Goal: Find specific page/section: Find specific page/section

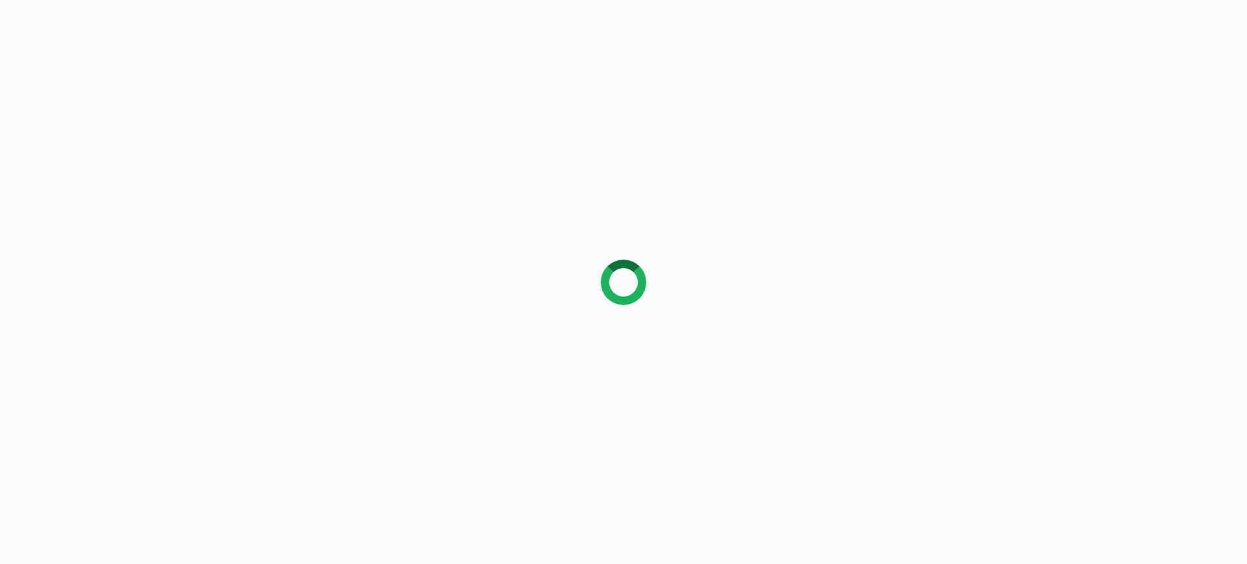
click at [824, 562] on div at bounding box center [623, 282] width 1247 height 564
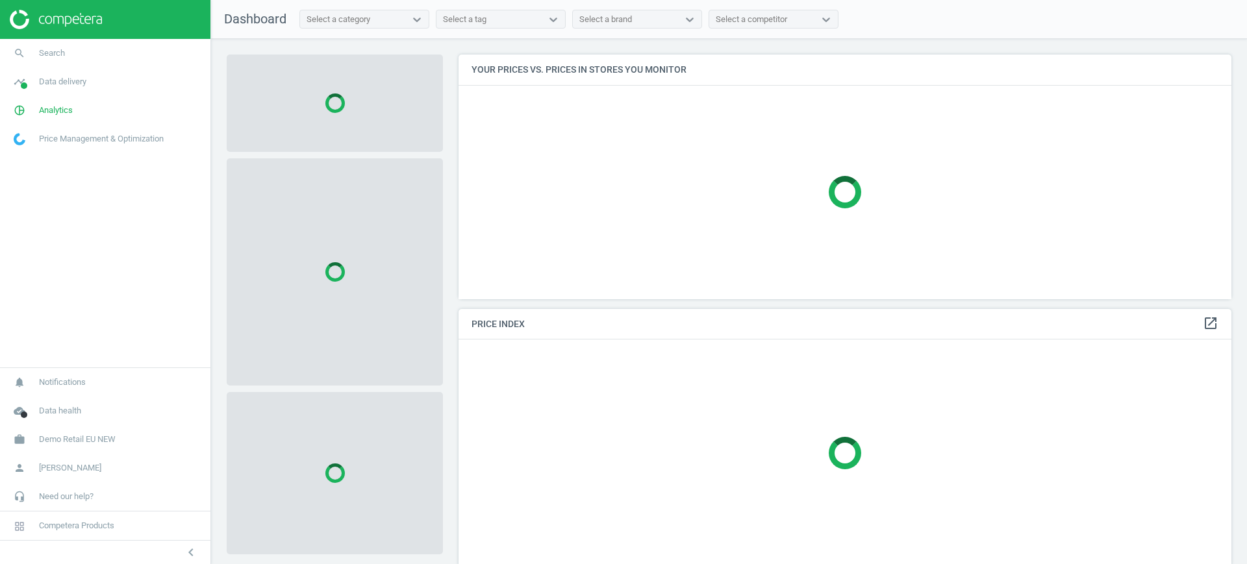
scroll to position [270, 786]
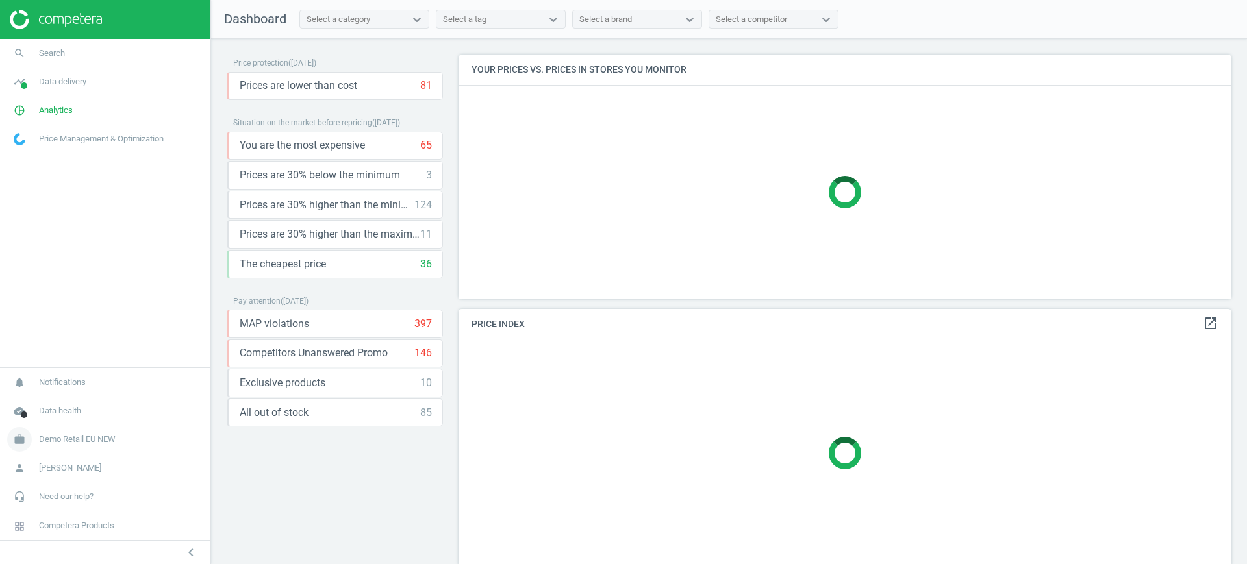
click at [118, 433] on link "work Demo Retail EU NEW" at bounding box center [105, 439] width 210 height 29
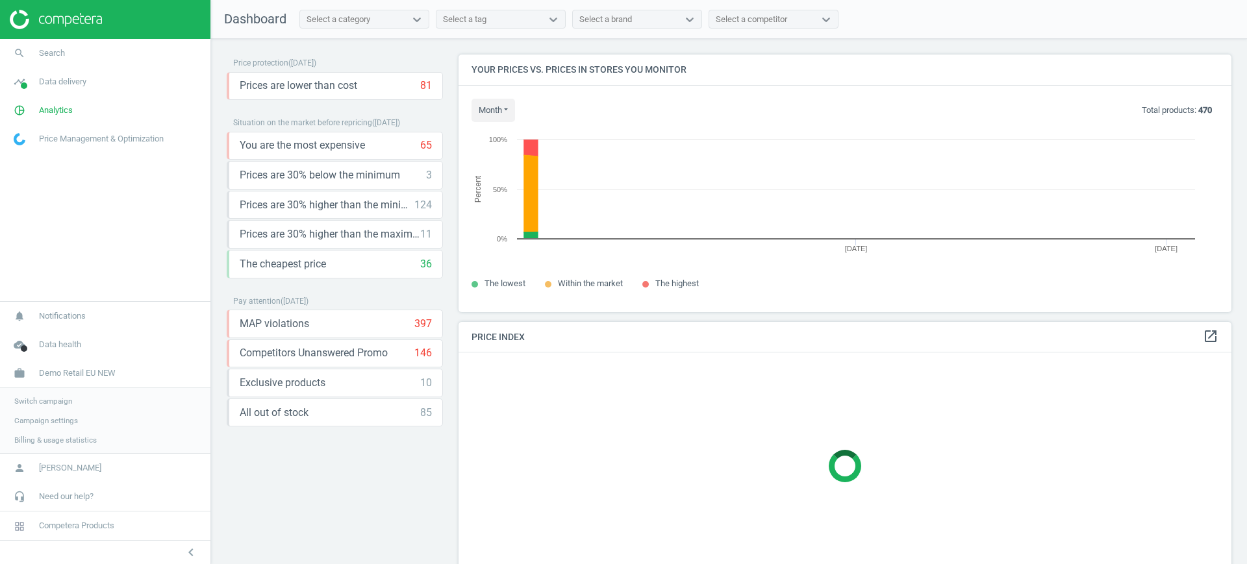
click at [37, 403] on span "Switch campaign" at bounding box center [43, 401] width 58 height 10
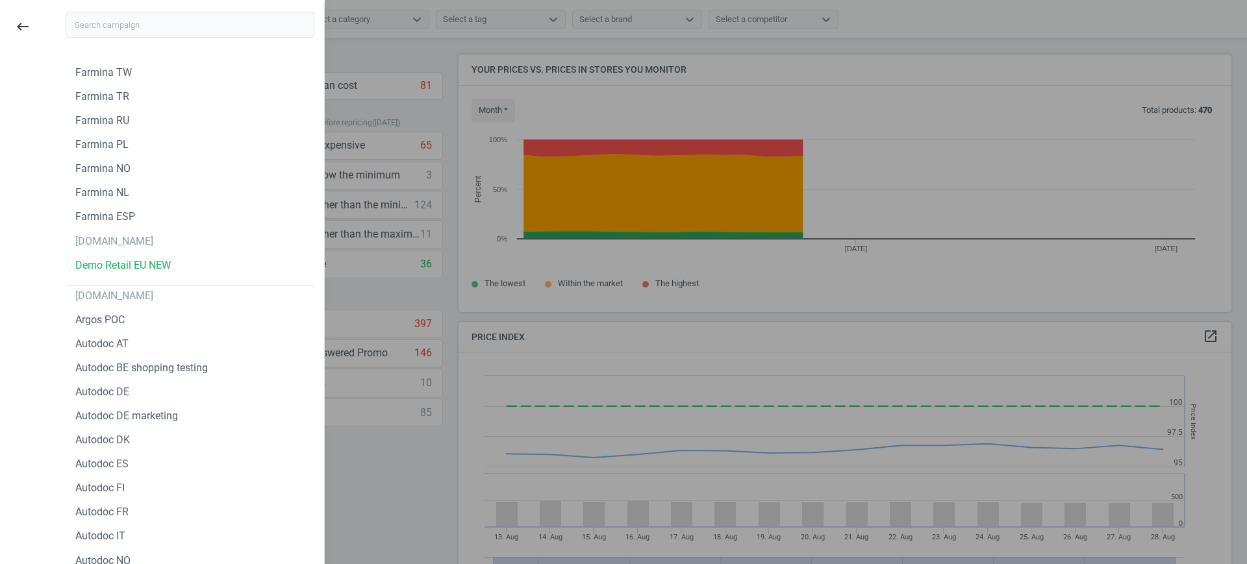
scroll to position [324, 786]
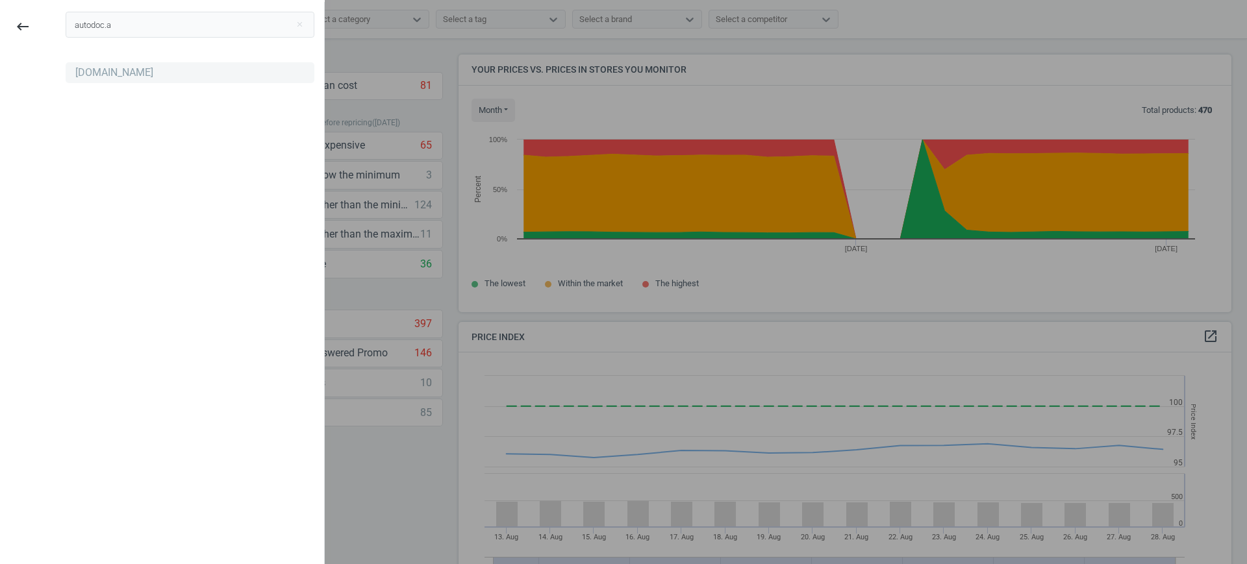
type input "autodoc.a"
click at [101, 80] on div "[DOMAIN_NAME]" at bounding box center [190, 72] width 249 height 21
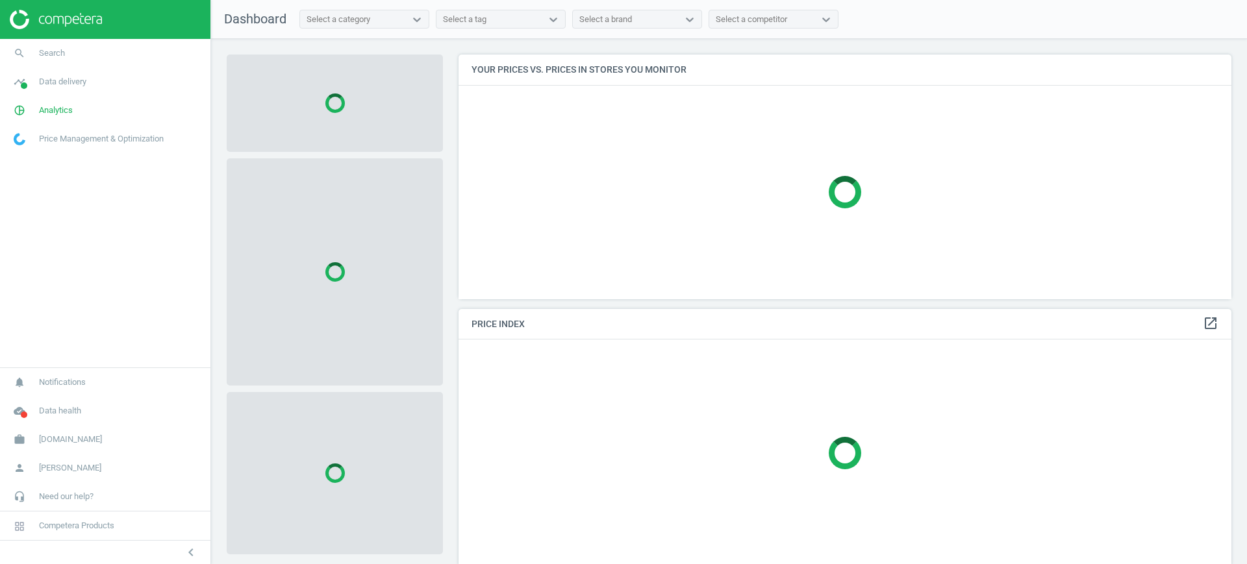
scroll to position [270, 786]
click at [64, 107] on span "Analytics" at bounding box center [56, 111] width 34 height 12
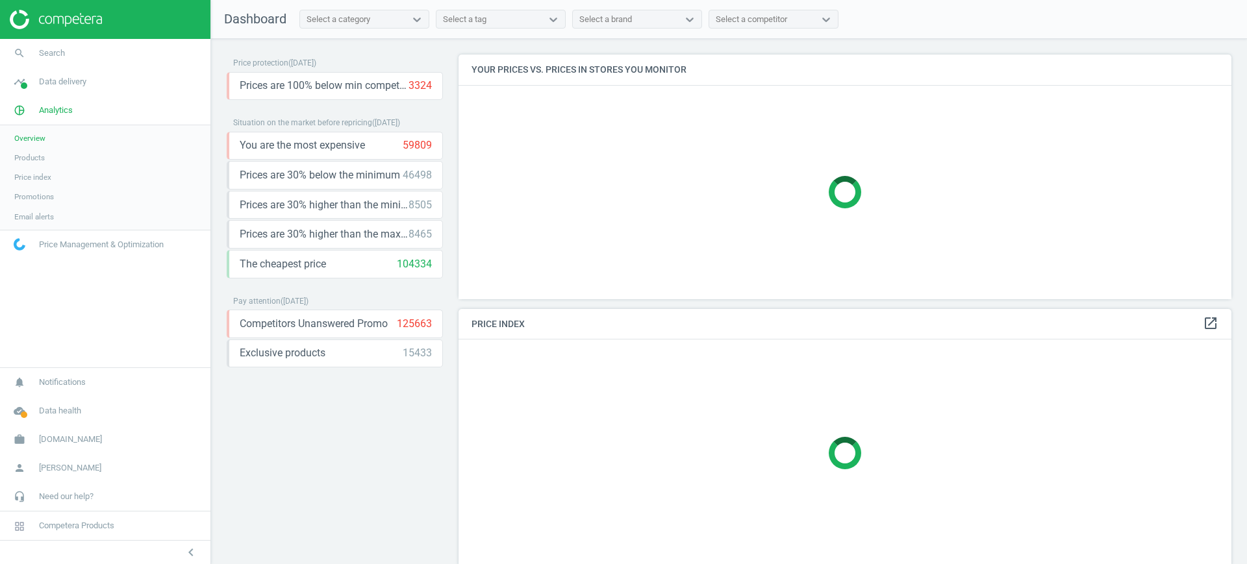
click at [34, 157] on span "Products" at bounding box center [29, 158] width 31 height 10
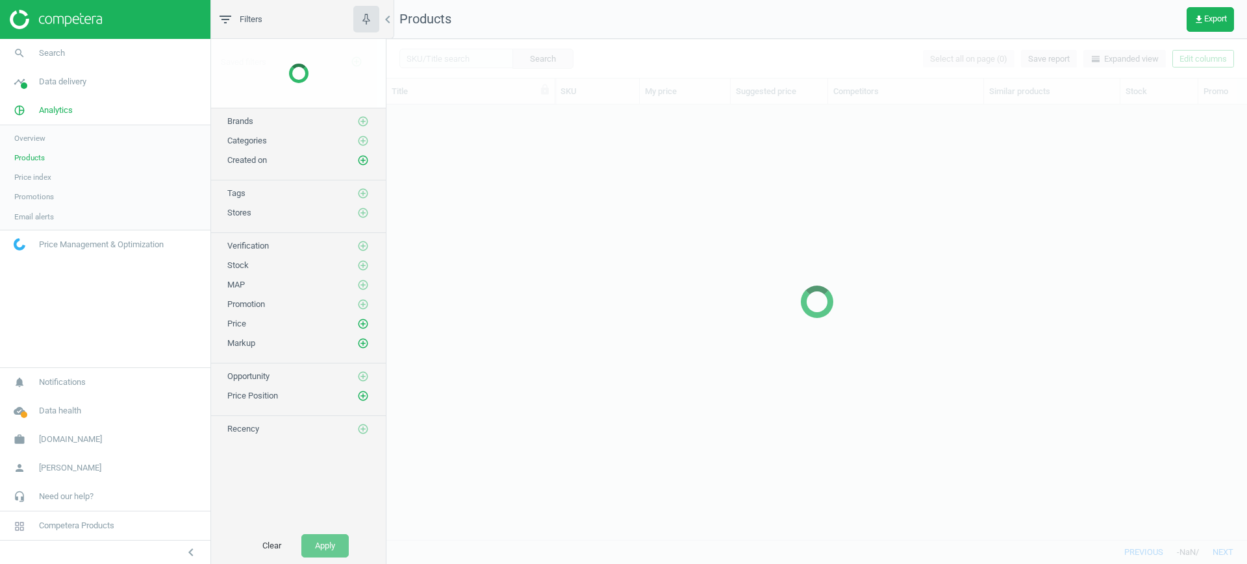
scroll to position [410, 848]
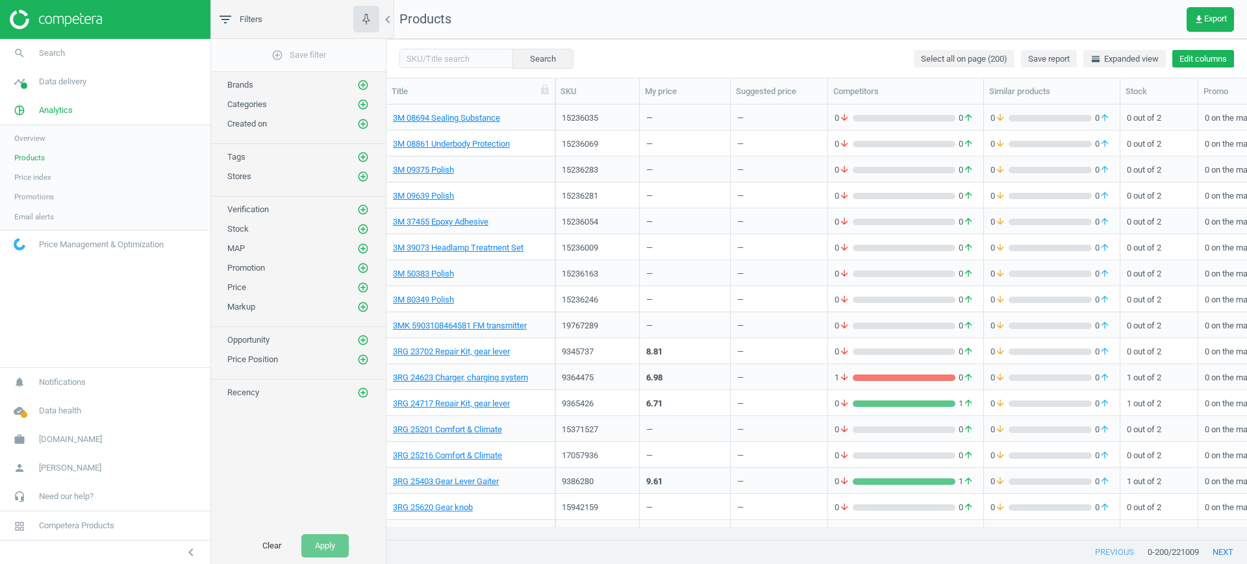
click at [1180, 58] on button "Edit columns" at bounding box center [1203, 59] width 62 height 18
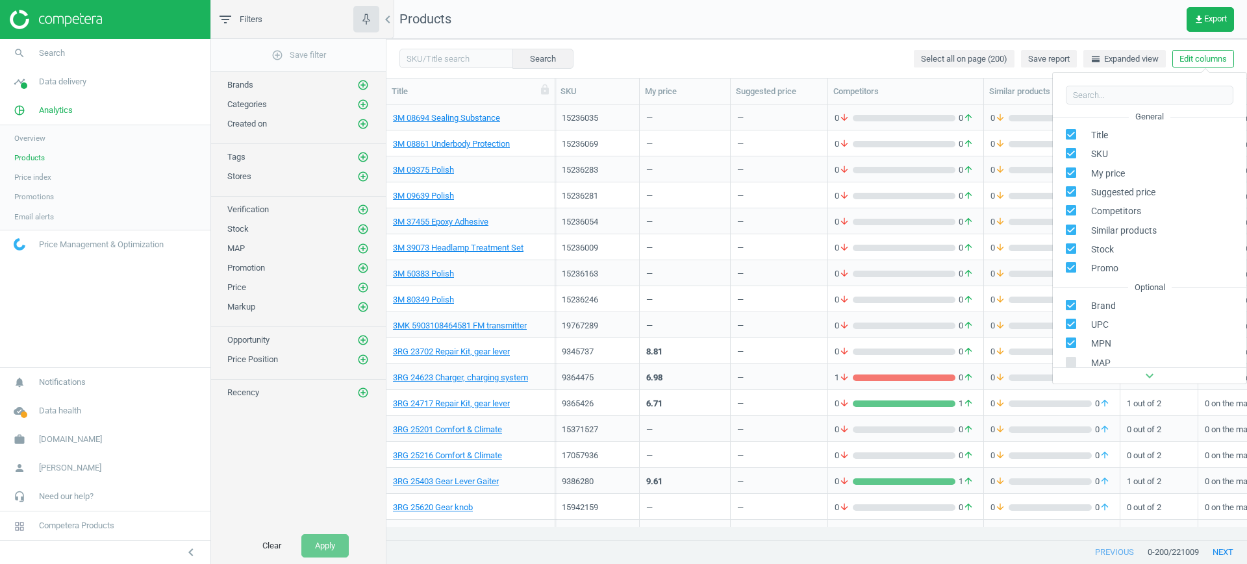
scroll to position [148, 0]
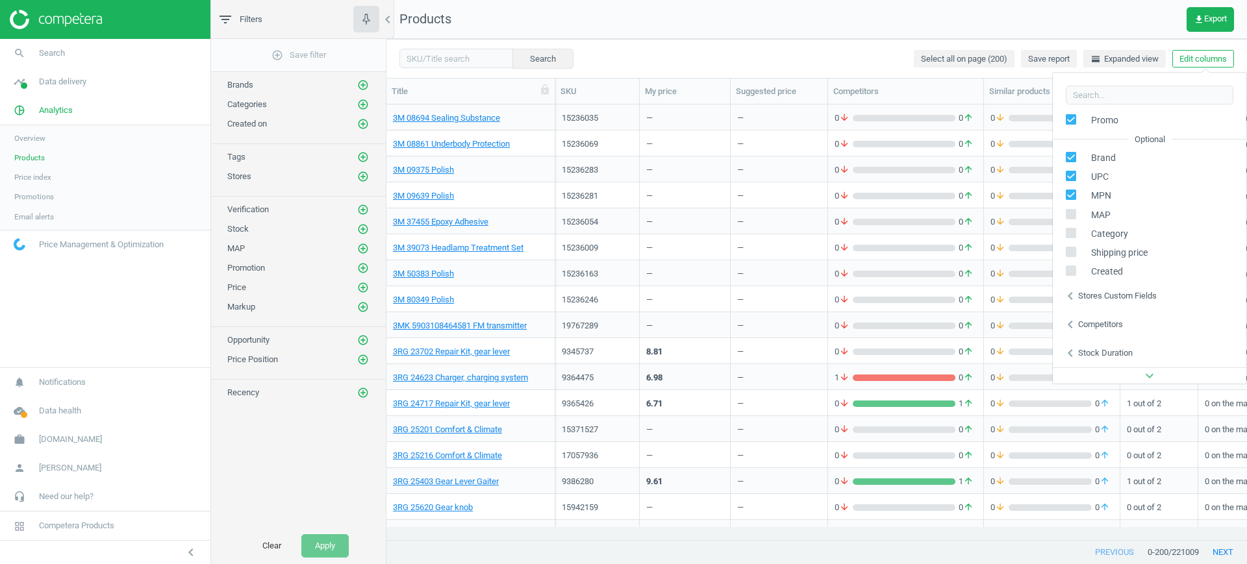
click at [1121, 299] on div "Stores custom fields" at bounding box center [1117, 296] width 79 height 12
click at [45, 440] on span "[DOMAIN_NAME]" at bounding box center [70, 440] width 63 height 12
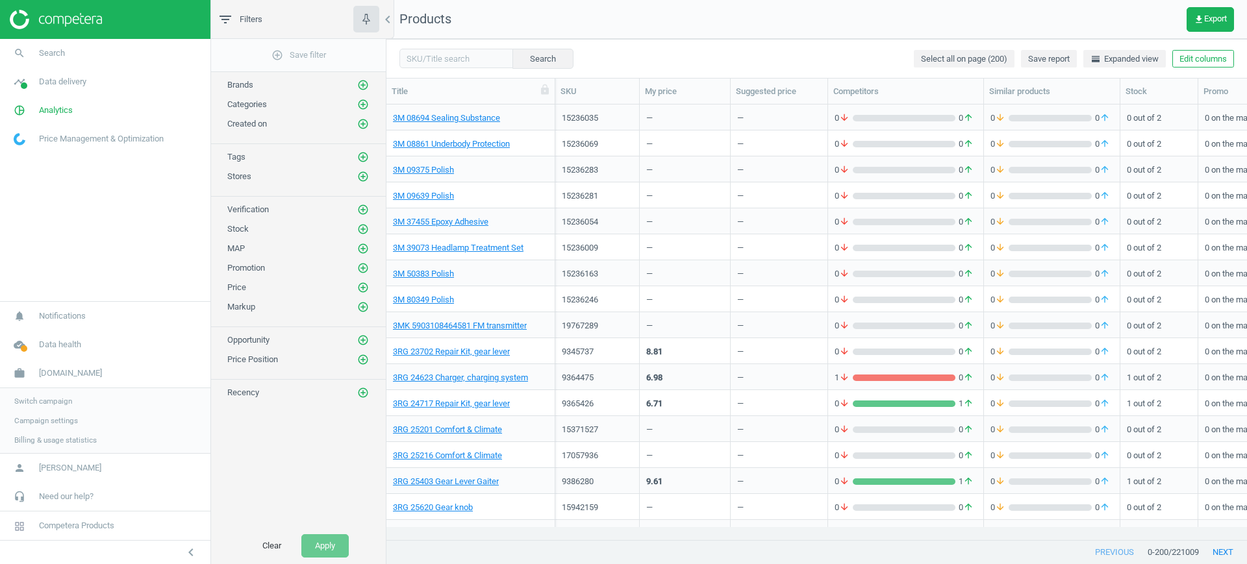
click at [36, 403] on span "Switch campaign" at bounding box center [43, 401] width 58 height 10
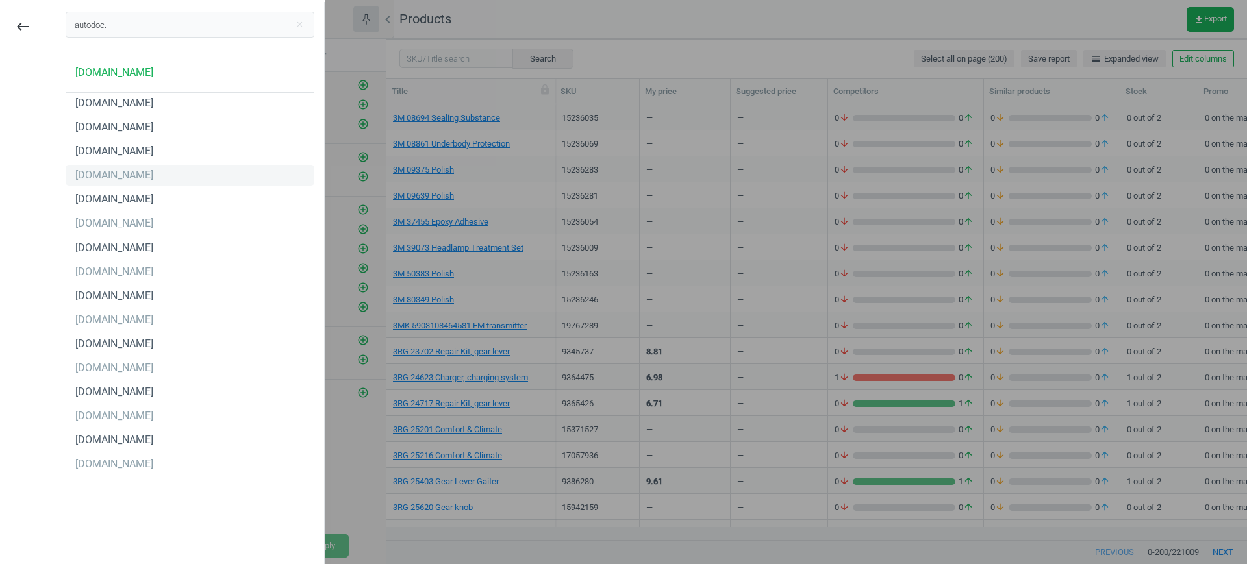
type input "autodoc."
click at [81, 168] on div "[DOMAIN_NAME]" at bounding box center [114, 175] width 78 height 14
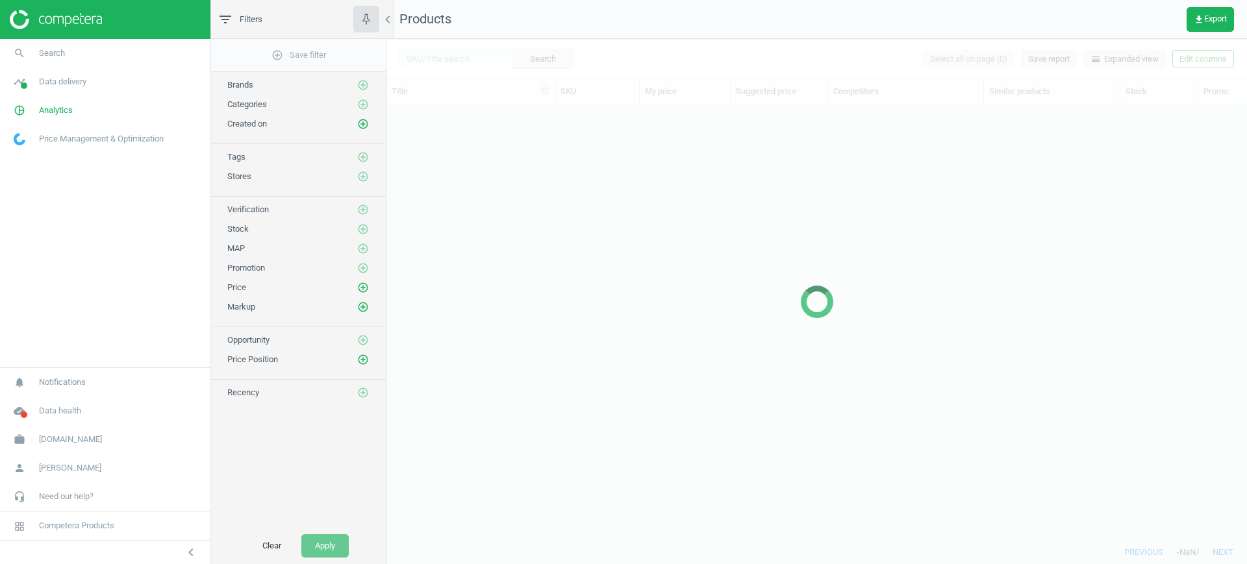
scroll to position [410, 848]
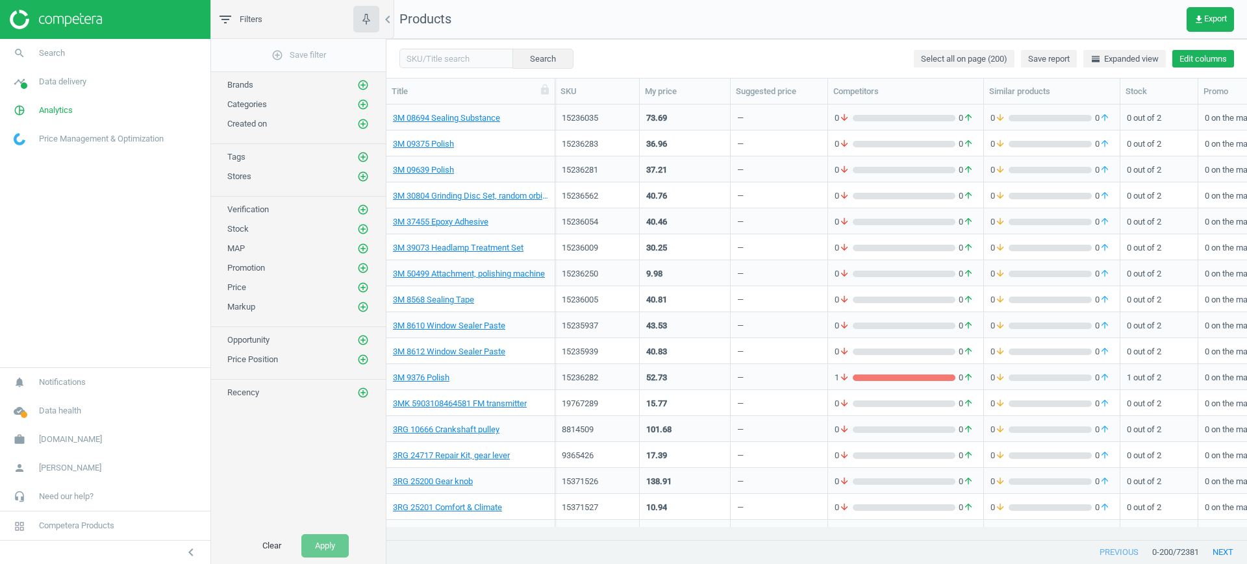
click at [1207, 50] on button "Edit columns" at bounding box center [1203, 59] width 62 height 18
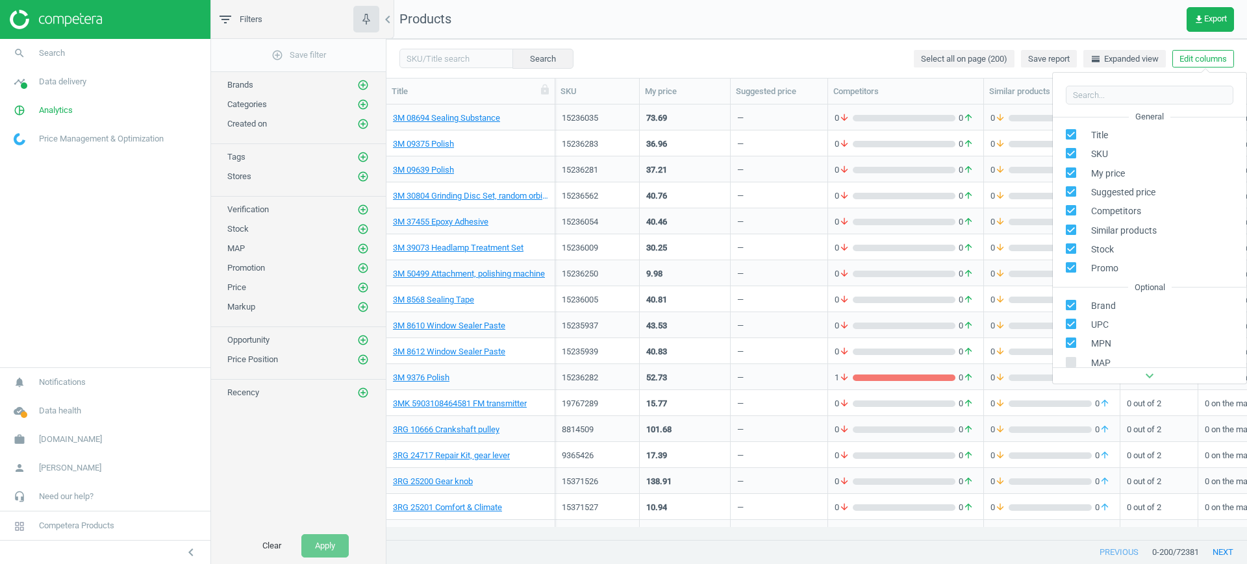
scroll to position [177, 0]
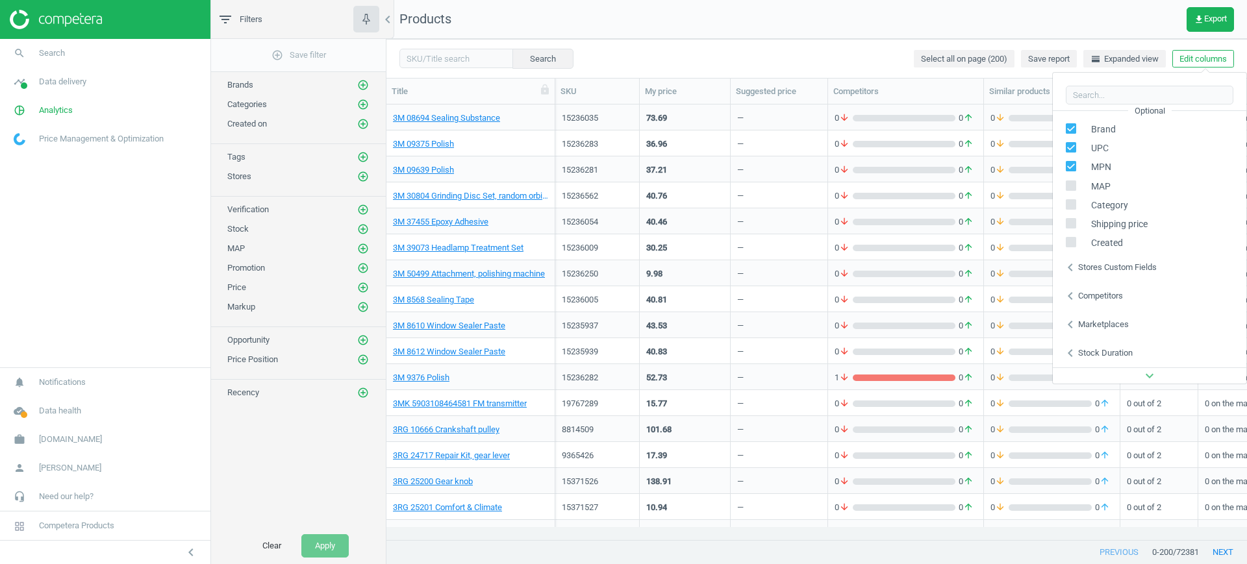
click at [1113, 267] on div "Stores custom fields" at bounding box center [1117, 268] width 79 height 12
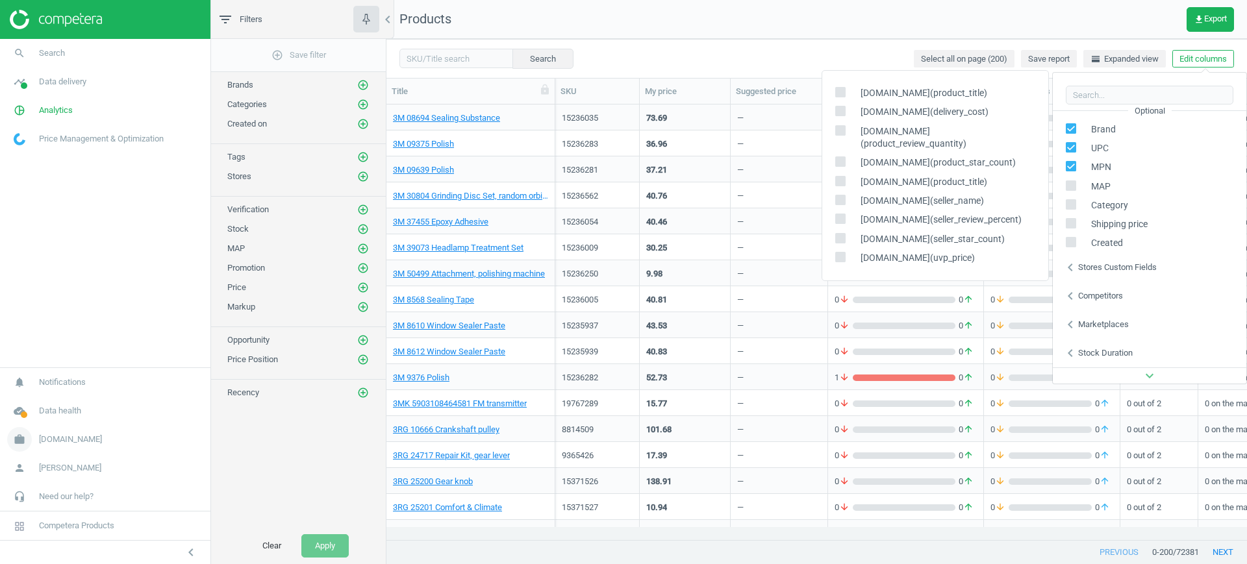
click at [71, 438] on span "[DOMAIN_NAME]" at bounding box center [70, 440] width 63 height 12
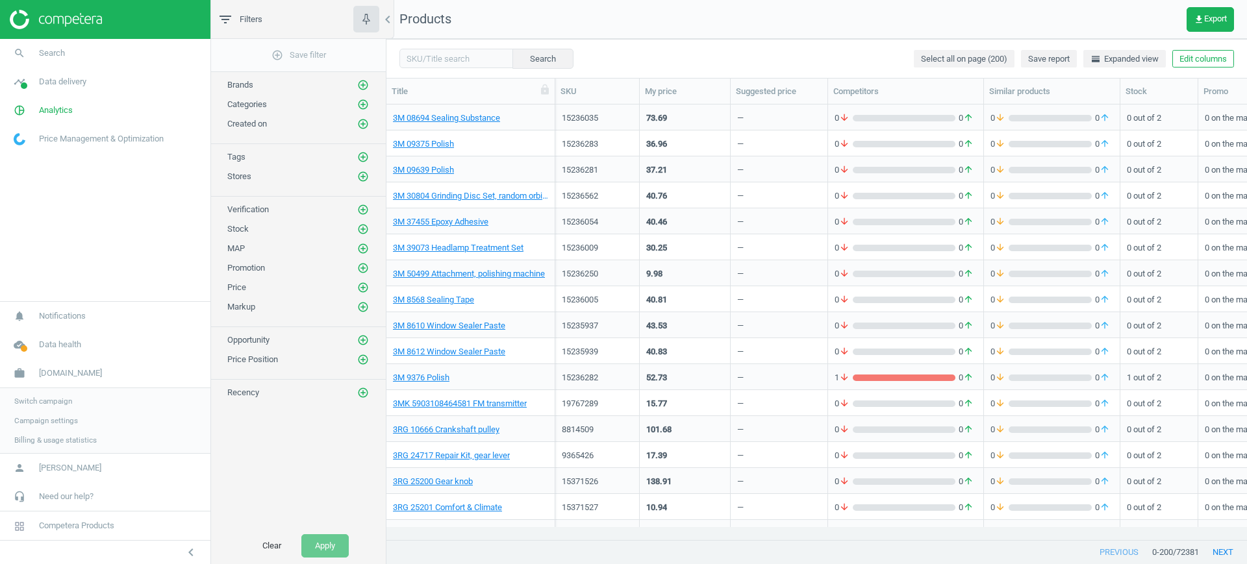
click at [51, 404] on span "Switch campaign" at bounding box center [43, 401] width 58 height 10
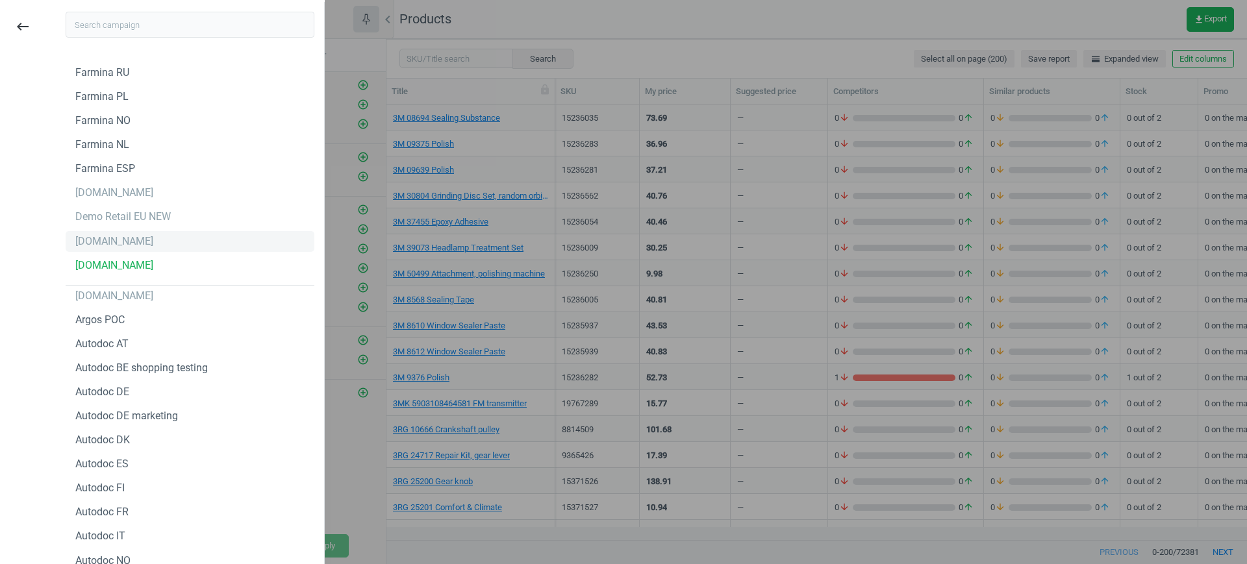
click at [112, 249] on div "[DOMAIN_NAME]" at bounding box center [190, 241] width 249 height 21
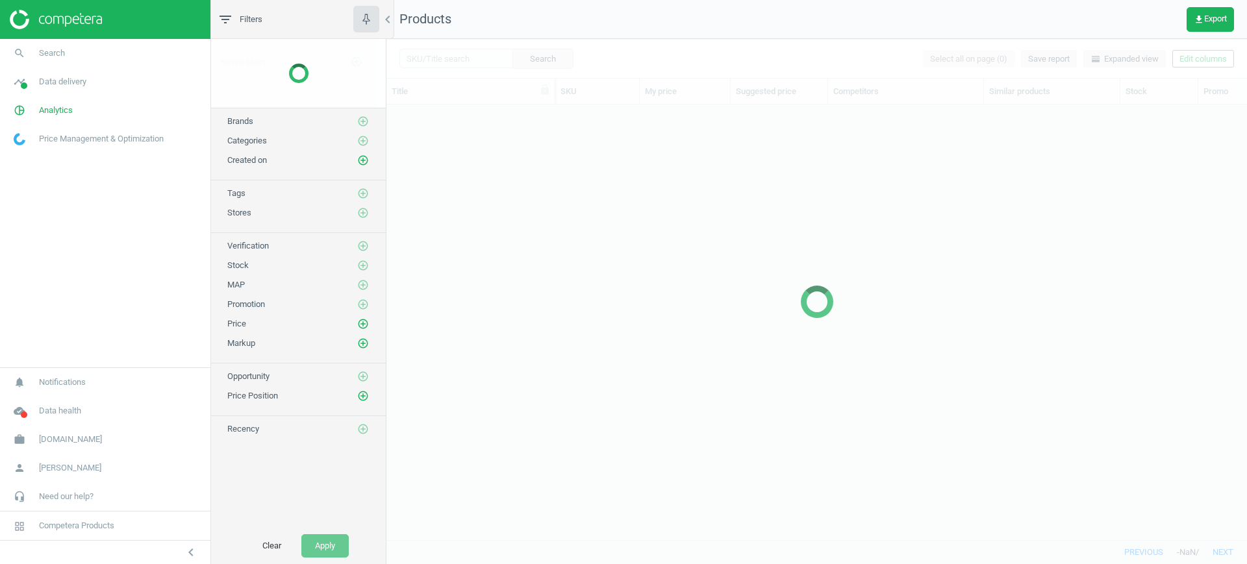
scroll to position [410, 848]
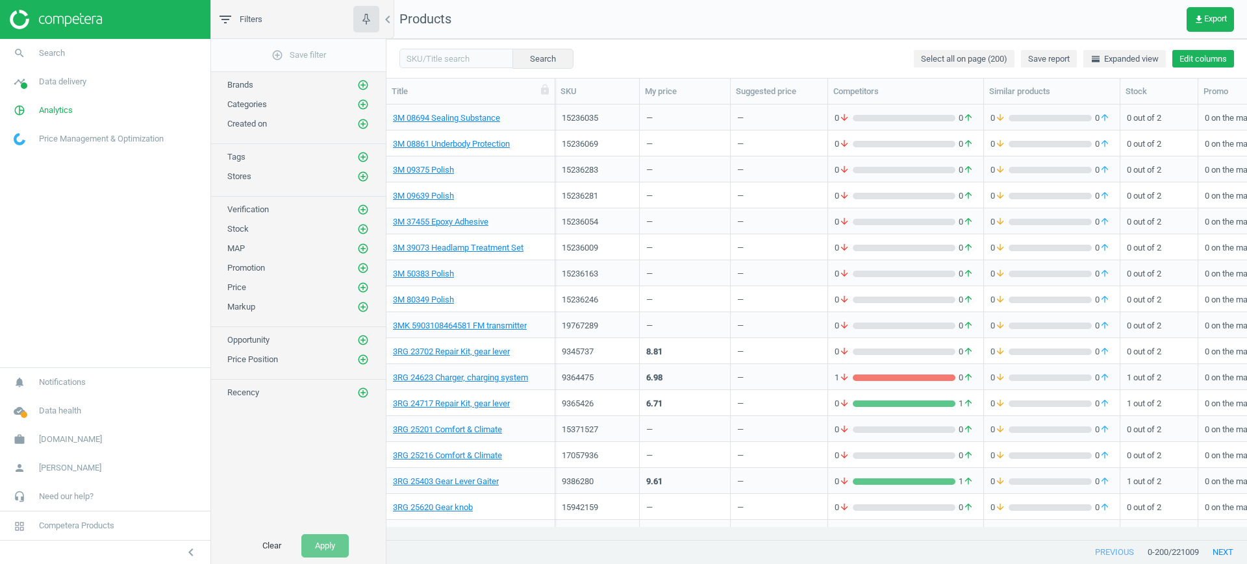
click at [1200, 62] on button "Edit columns" at bounding box center [1203, 59] width 62 height 18
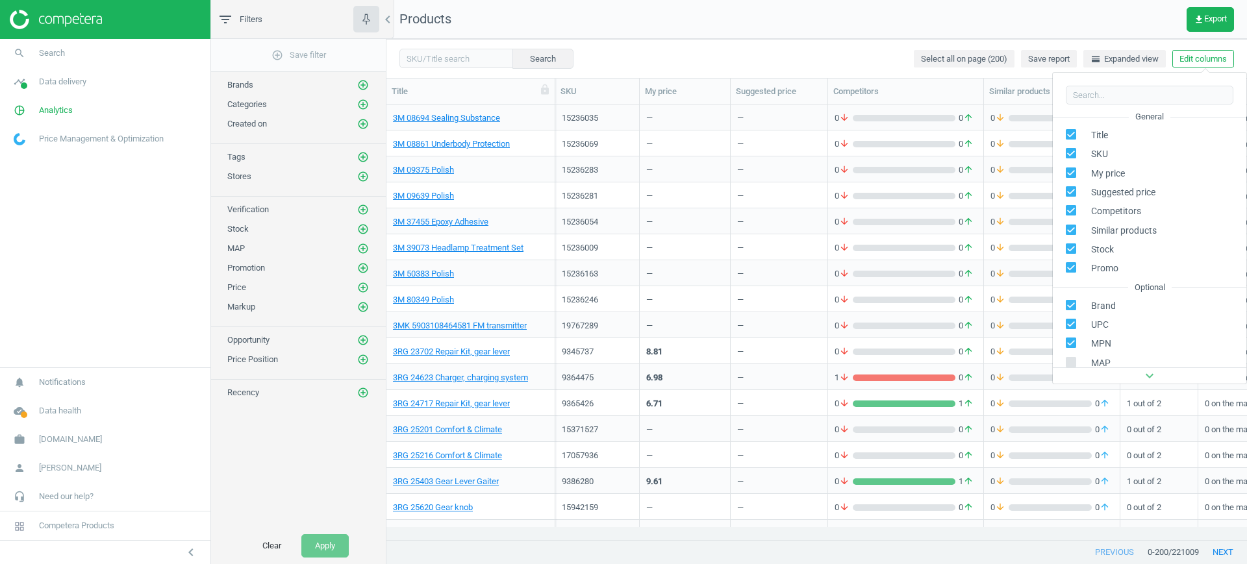
scroll to position [148, 0]
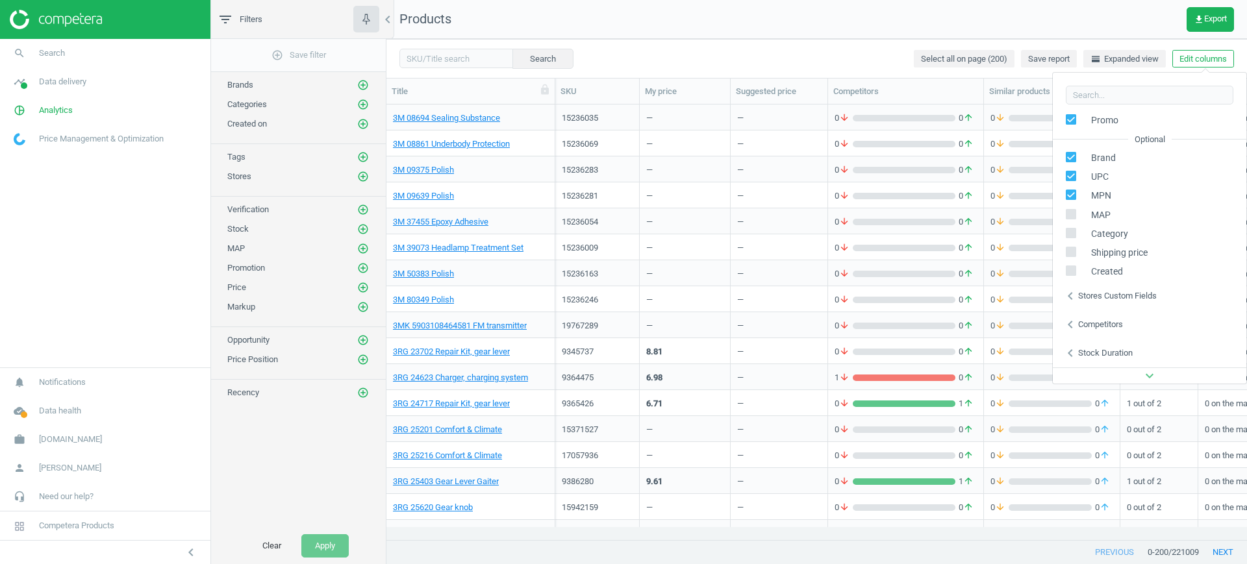
click at [1137, 297] on div "Stores custom fields" at bounding box center [1117, 296] width 79 height 12
